Goal: Obtain resource: Download file/media

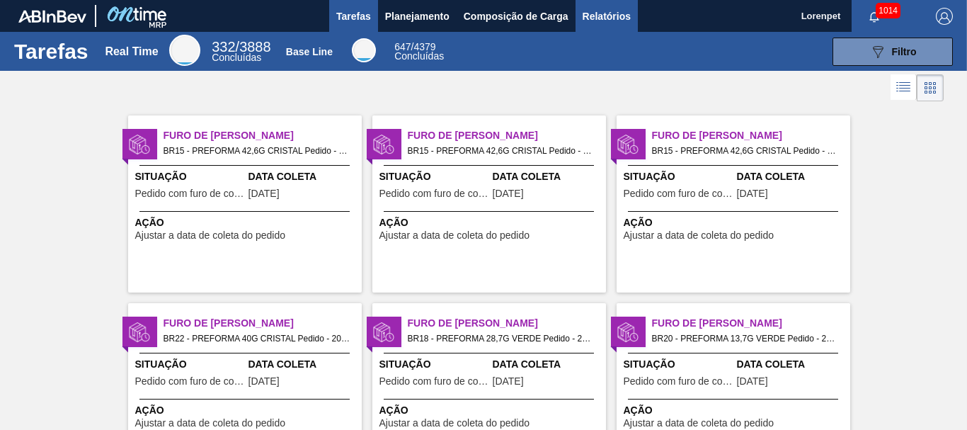
click at [615, 21] on span "Relatórios" at bounding box center [607, 16] width 48 height 17
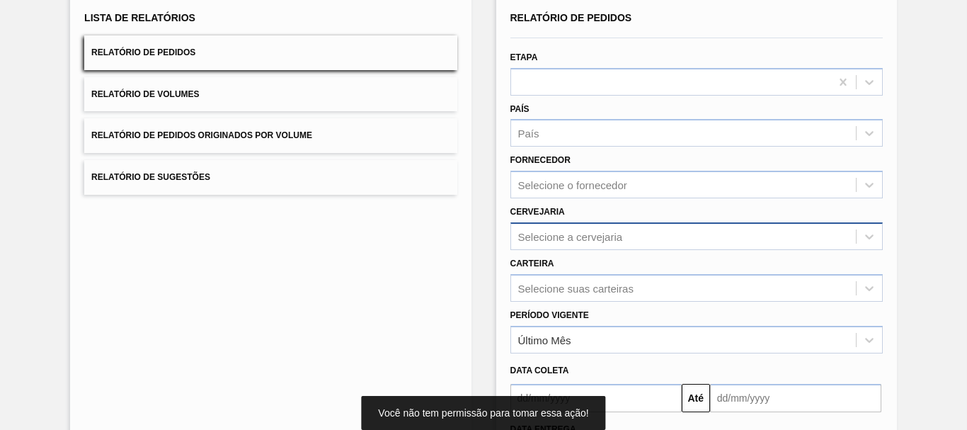
scroll to position [226, 0]
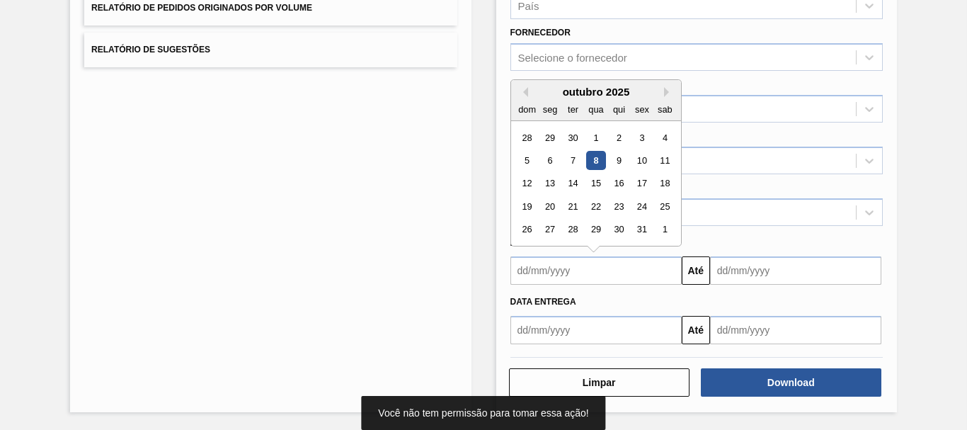
click at [597, 271] on input "text" at bounding box center [595, 270] width 171 height 28
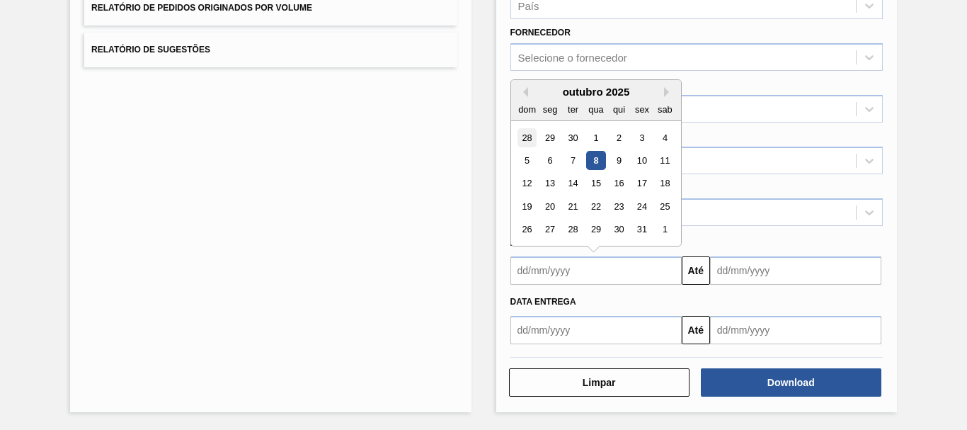
click at [525, 137] on div "28" at bounding box center [526, 137] width 19 height 19
type input "[DATE]"
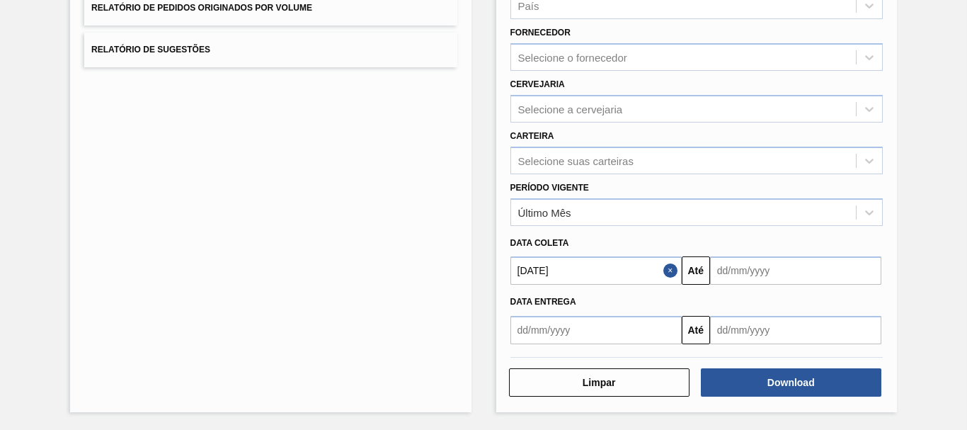
click at [751, 275] on input "text" at bounding box center [795, 270] width 171 height 28
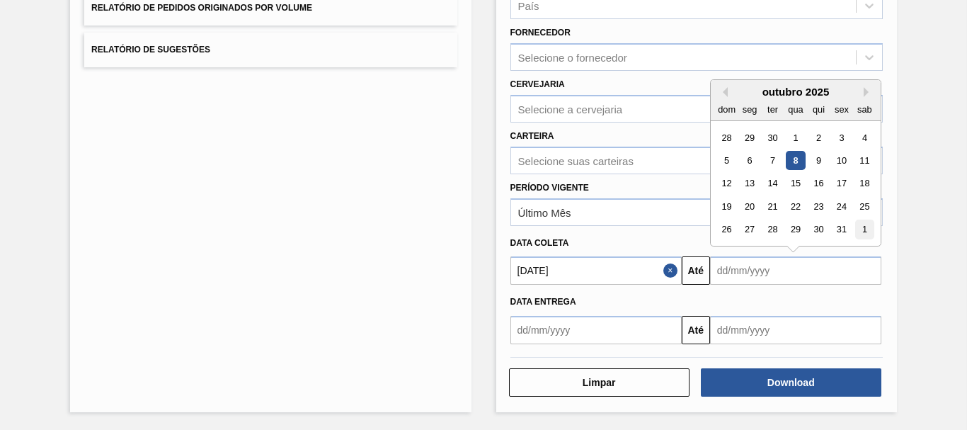
click at [859, 233] on div "1" at bounding box center [864, 229] width 19 height 19
type input "[DATE]"
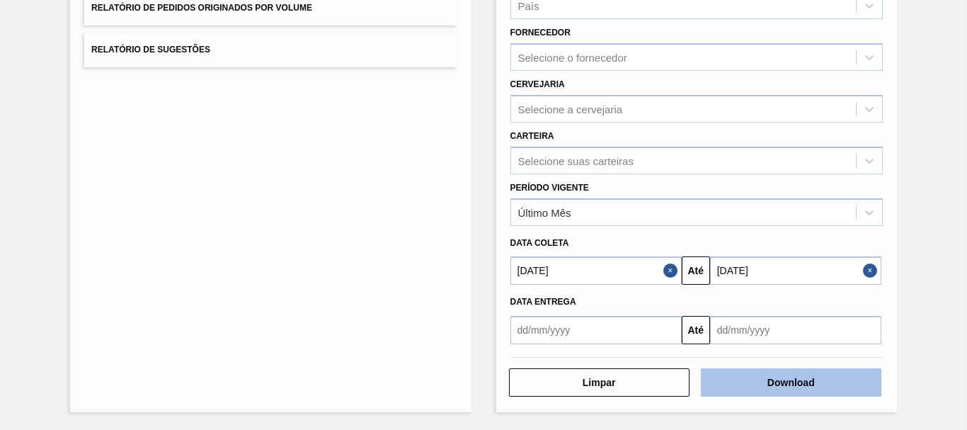
click at [784, 382] on button "Download" at bounding box center [791, 382] width 181 height 28
